Goal: Task Accomplishment & Management: Use online tool/utility

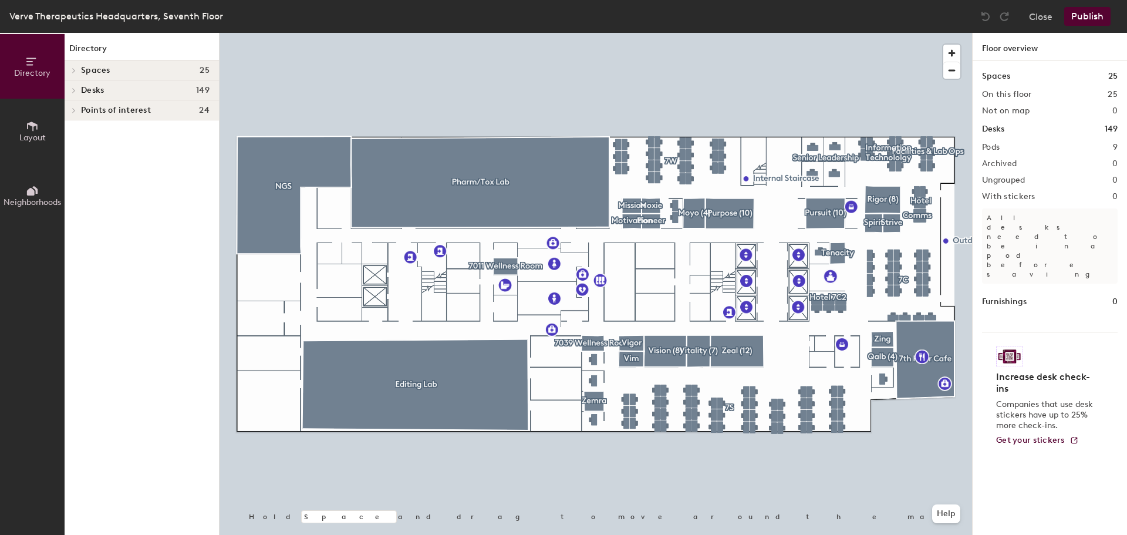
click at [127, 72] on h4 "Spaces 25" at bounding box center [145, 70] width 128 height 9
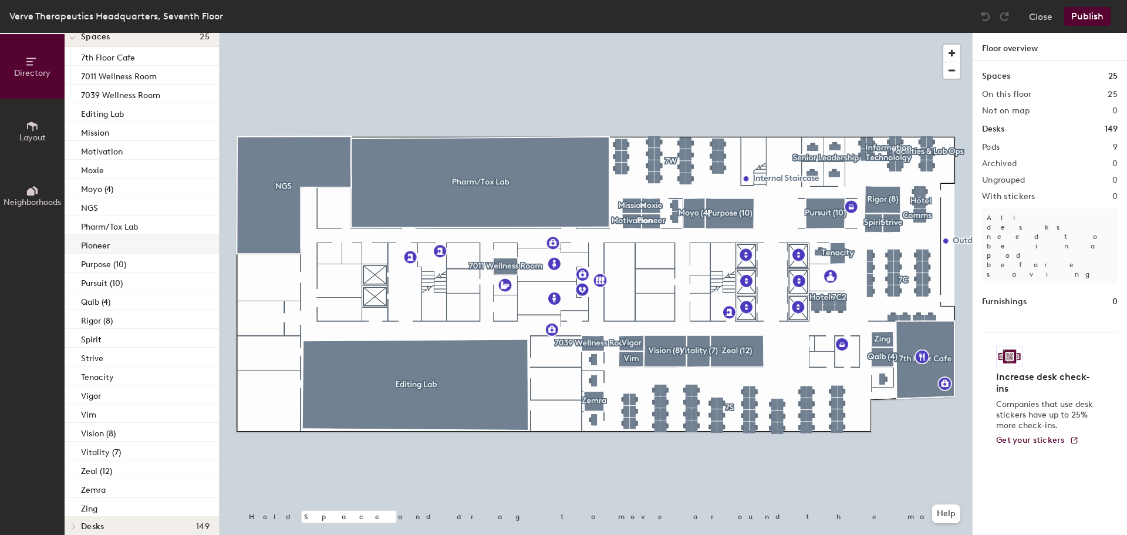
scroll to position [65, 0]
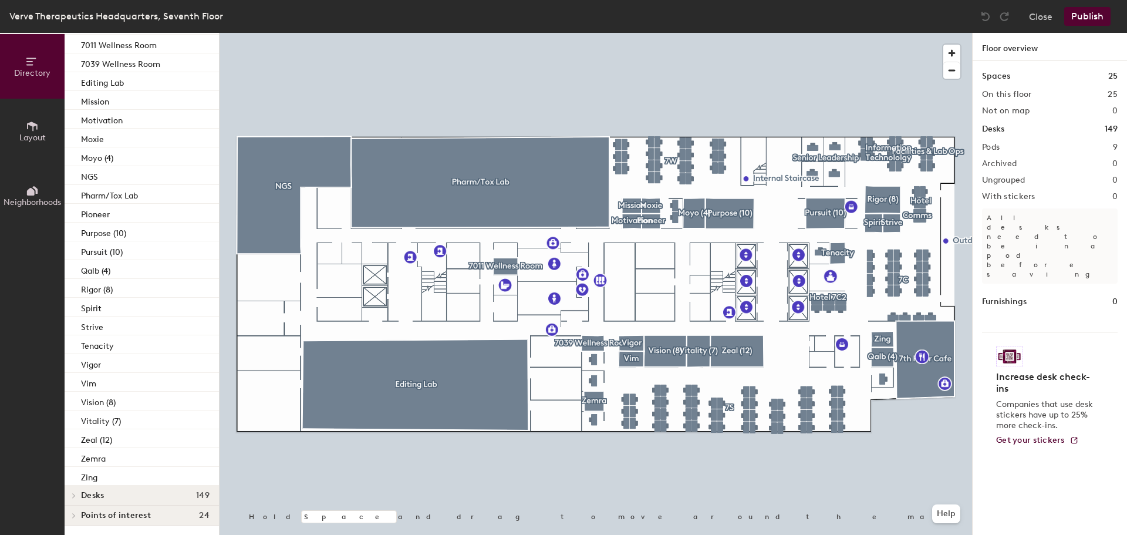
click at [144, 496] on h4 "Desks 149" at bounding box center [145, 495] width 128 height 9
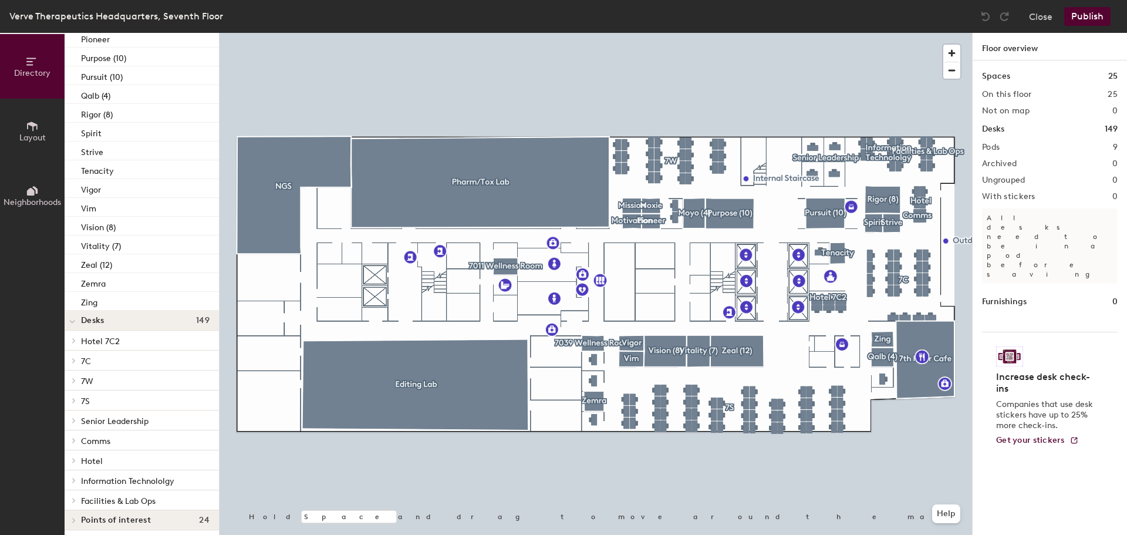
scroll to position [244, 0]
click at [103, 396] on p "7S" at bounding box center [145, 395] width 128 height 15
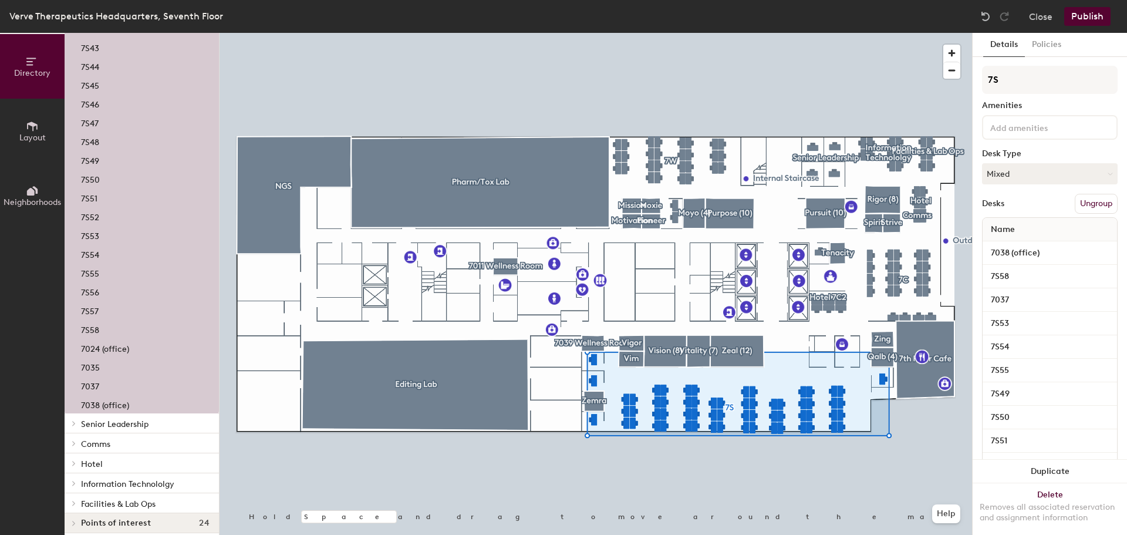
scroll to position [1408, 0]
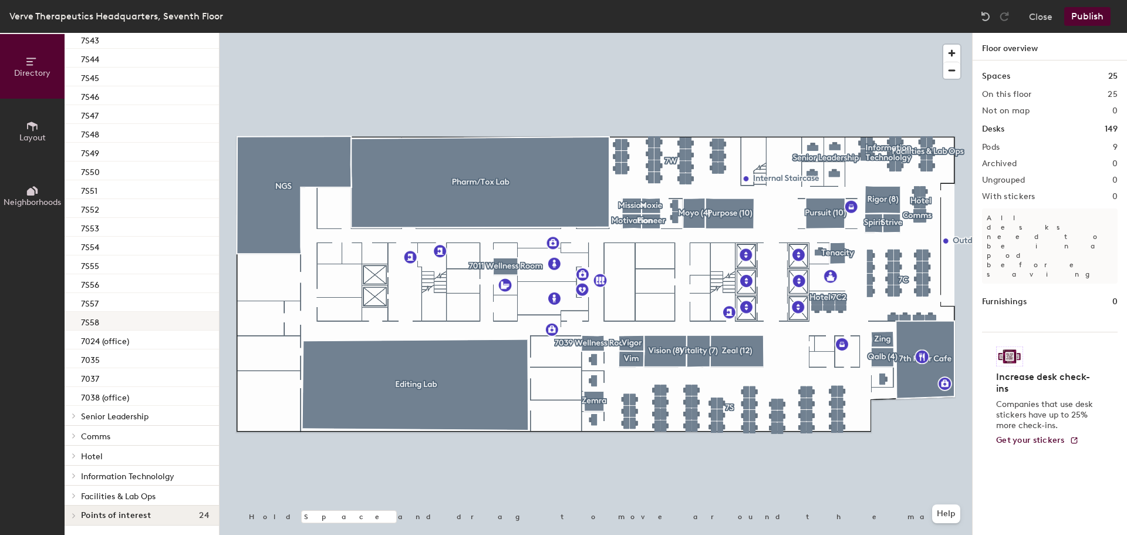
click at [117, 321] on div "7S58" at bounding box center [142, 321] width 154 height 19
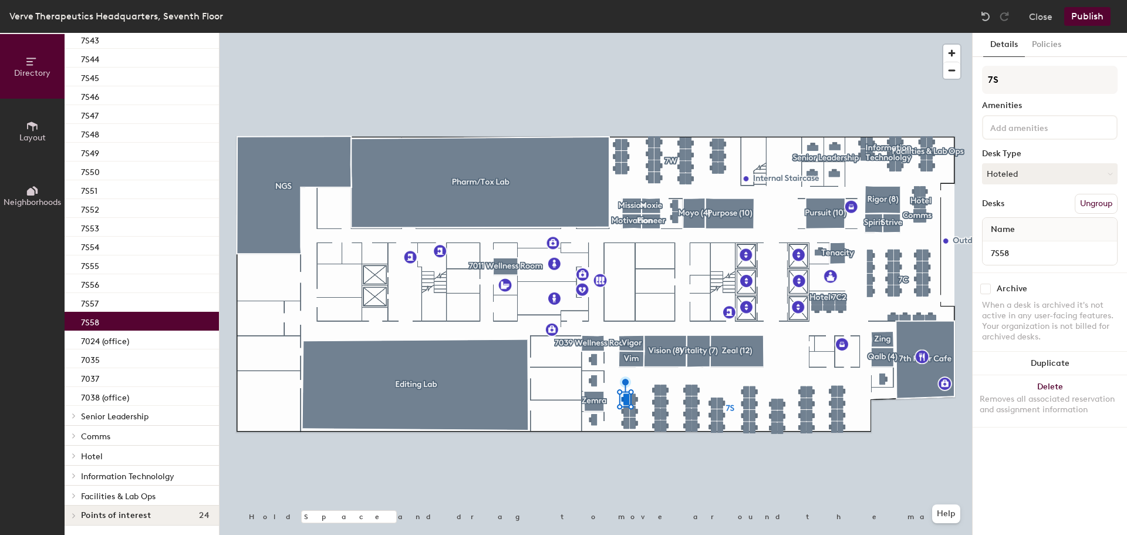
click at [1009, 229] on span "Name" at bounding box center [1003, 229] width 36 height 21
click at [1048, 171] on button "Hoteled" at bounding box center [1050, 173] width 136 height 21
click at [1025, 209] on div "Assigned" at bounding box center [1040, 210] width 117 height 18
click at [1011, 229] on span "Name" at bounding box center [1003, 229] width 36 height 21
click at [1086, 16] on button "Publish" at bounding box center [1087, 16] width 46 height 19
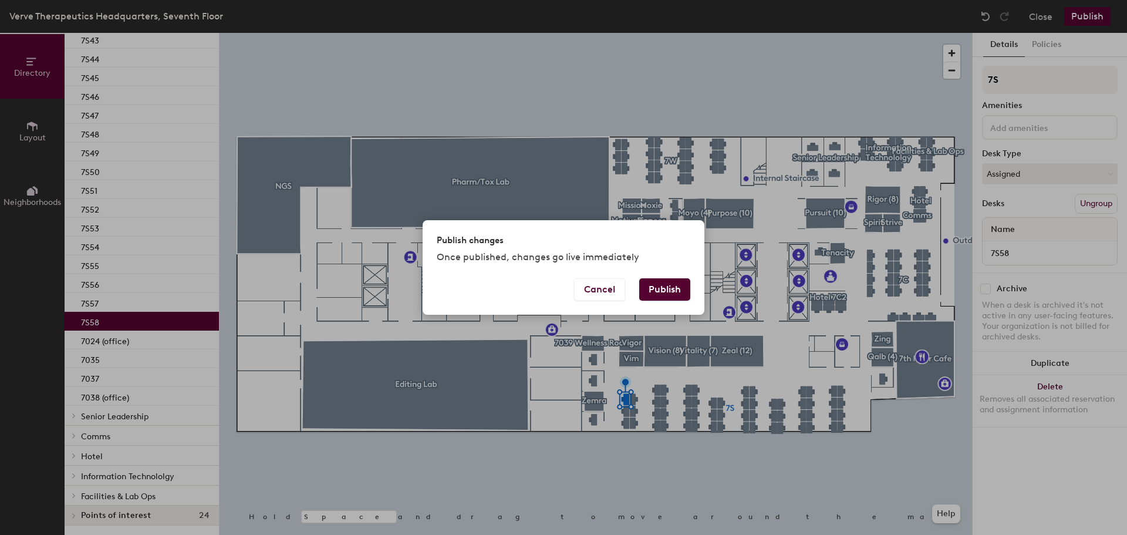
click at [669, 292] on button "Publish" at bounding box center [664, 289] width 51 height 22
